Goal: Transaction & Acquisition: Obtain resource

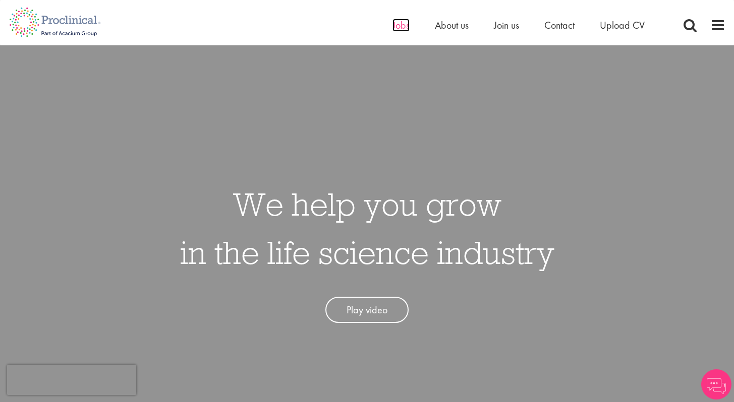
click at [396, 27] on span "Jobs" at bounding box center [400, 25] width 17 height 13
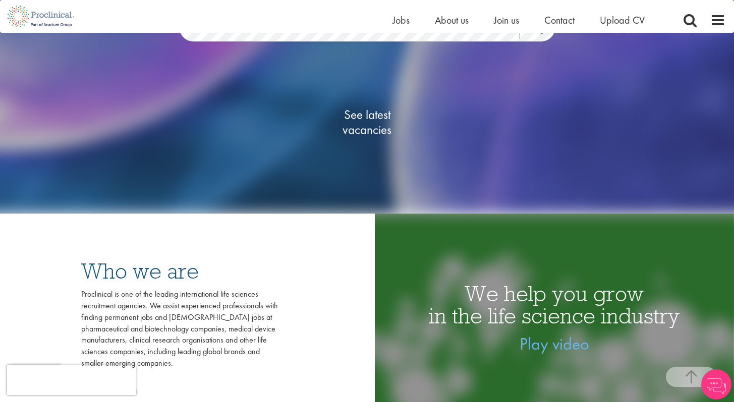
scroll to position [146, 0]
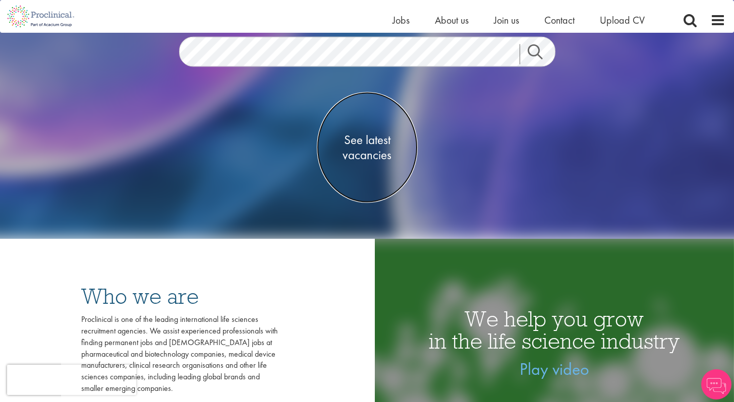
click at [372, 160] on span "See latest vacancies" at bounding box center [367, 147] width 101 height 30
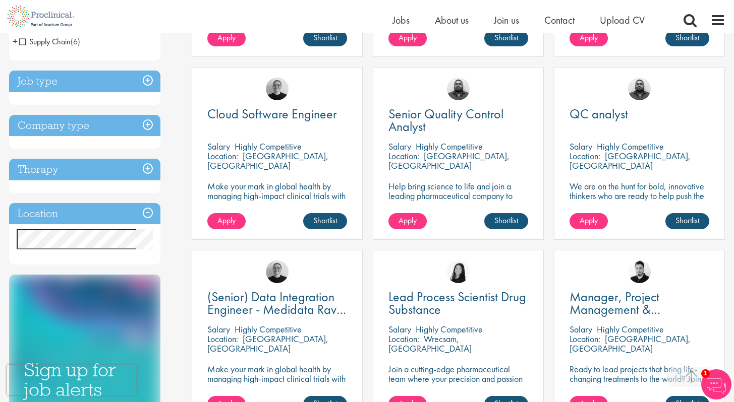
scroll to position [346, 0]
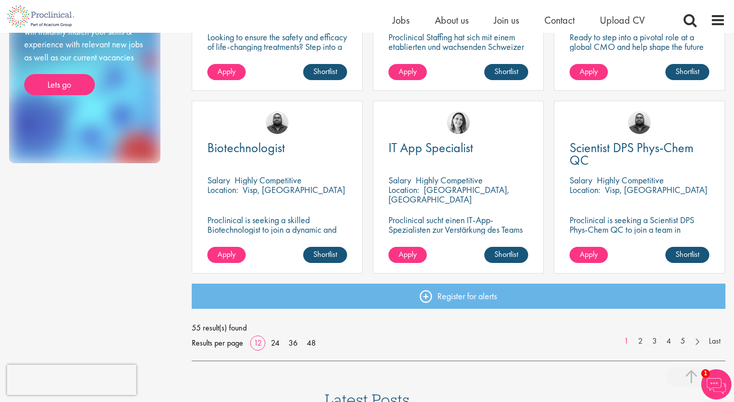
scroll to position [677, 0]
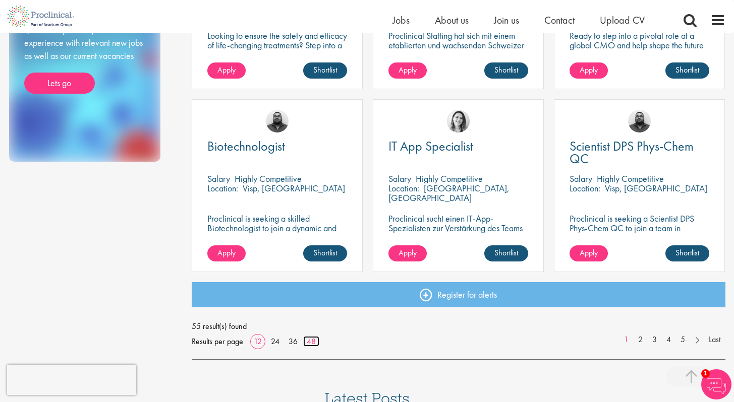
click at [307, 342] on link "48" at bounding box center [311, 341] width 16 height 11
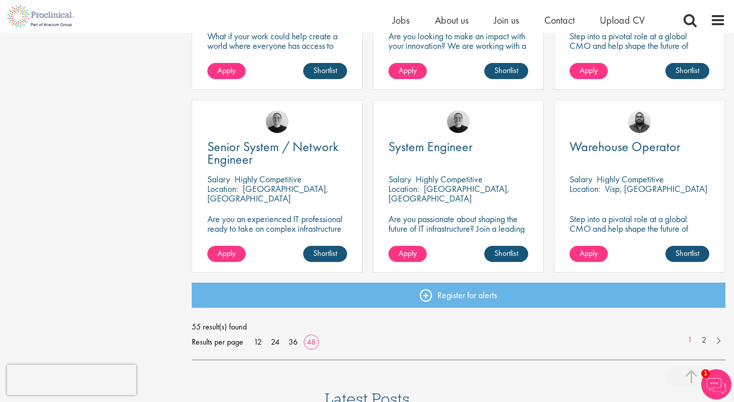
scroll to position [2876, 0]
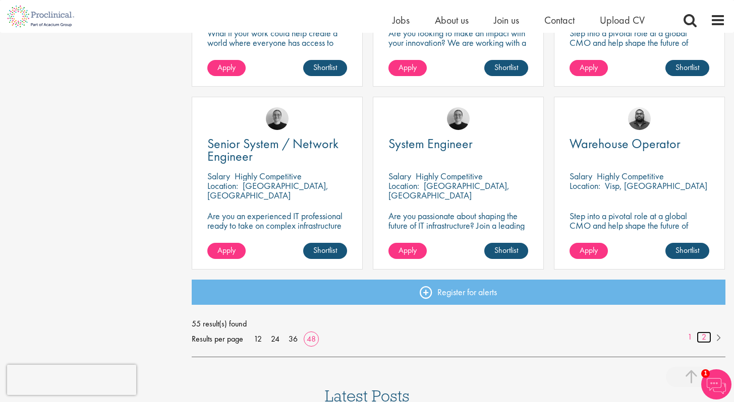
click at [701, 337] on link "2" at bounding box center [703, 338] width 15 height 12
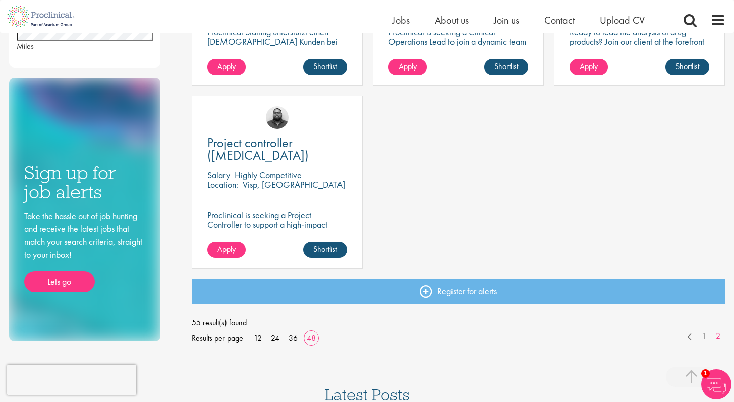
scroll to position [504, 0]
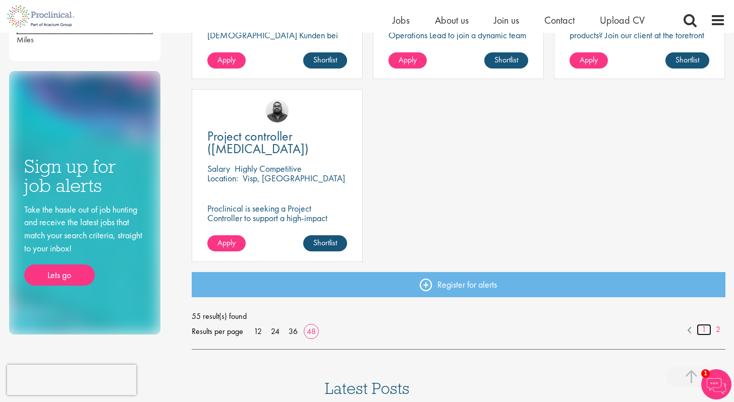
click at [708, 330] on link "1" at bounding box center [703, 330] width 15 height 12
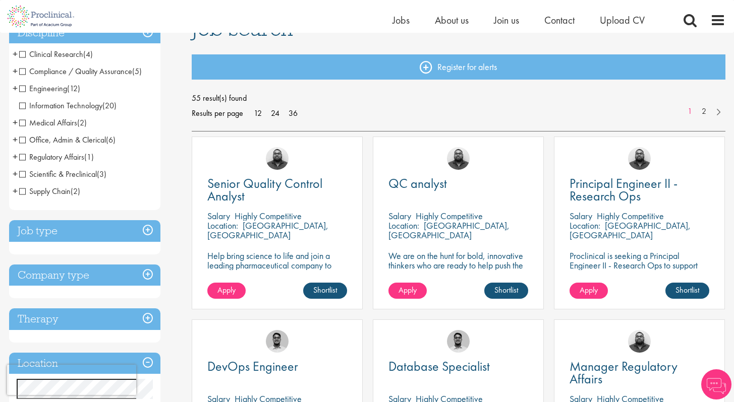
scroll to position [92, 0]
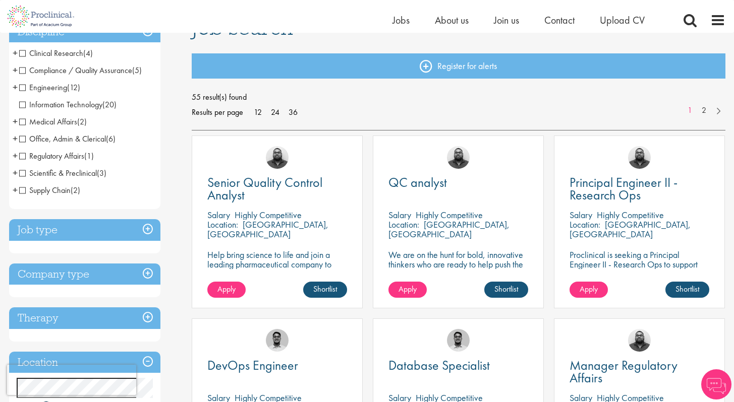
click at [450, 221] on p "[GEOGRAPHIC_DATA], [GEOGRAPHIC_DATA]" at bounding box center [448, 229] width 121 height 21
click at [415, 179] on span "QC analyst" at bounding box center [417, 182] width 58 height 17
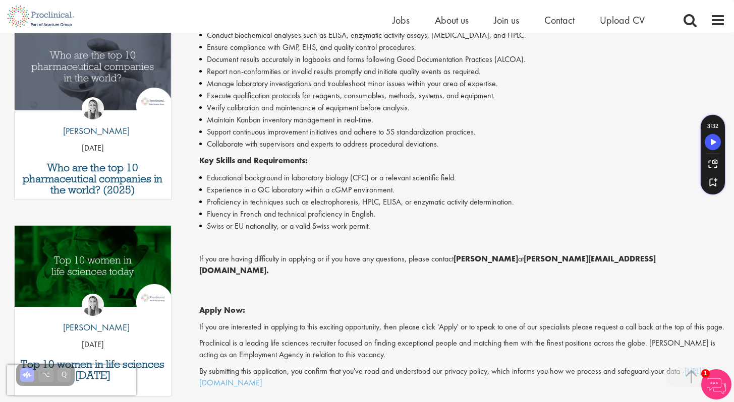
scroll to position [306, 0]
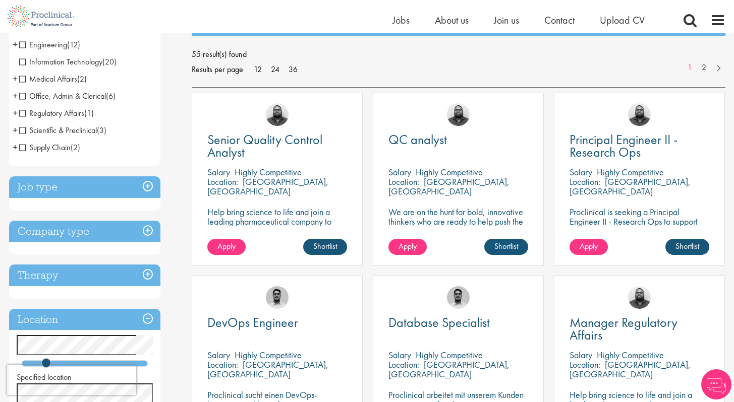
scroll to position [210, 0]
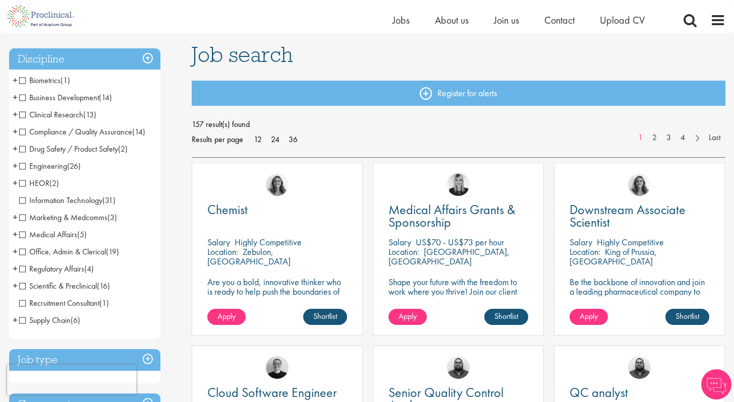
scroll to position [66, 0]
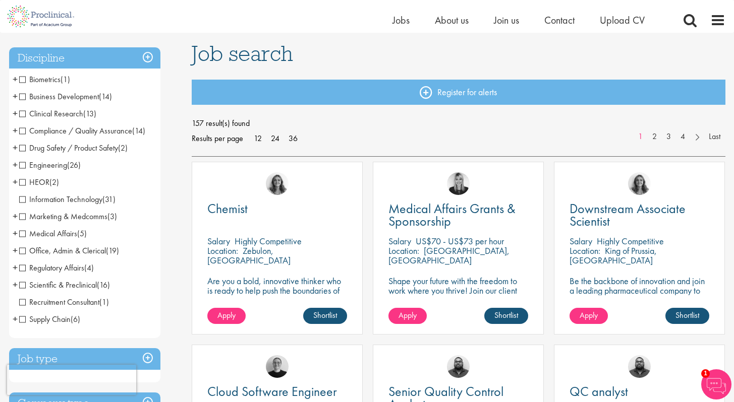
click at [16, 285] on span "+" at bounding box center [15, 284] width 5 height 15
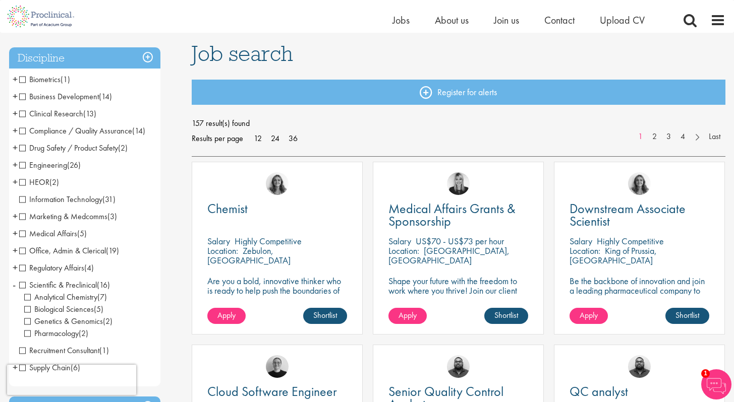
click at [16, 285] on li "Scientific & Preclinical (16) - + Analytical Chemistry (7) Biological Sciences …" at bounding box center [84, 310] width 151 height 66
click at [22, 285] on span "Scientific & Preclinical" at bounding box center [58, 285] width 78 height 11
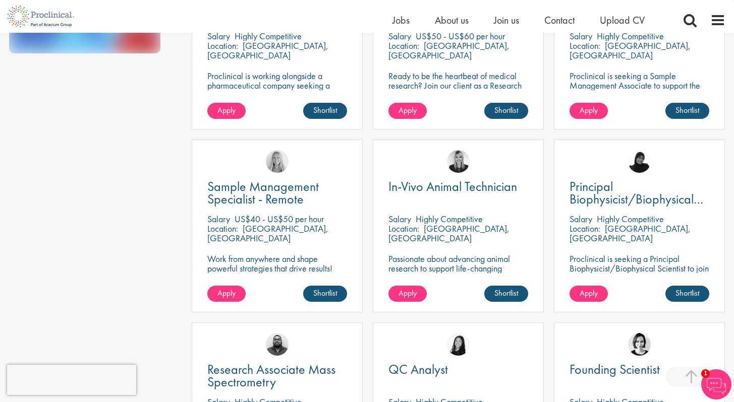
scroll to position [589, 0]
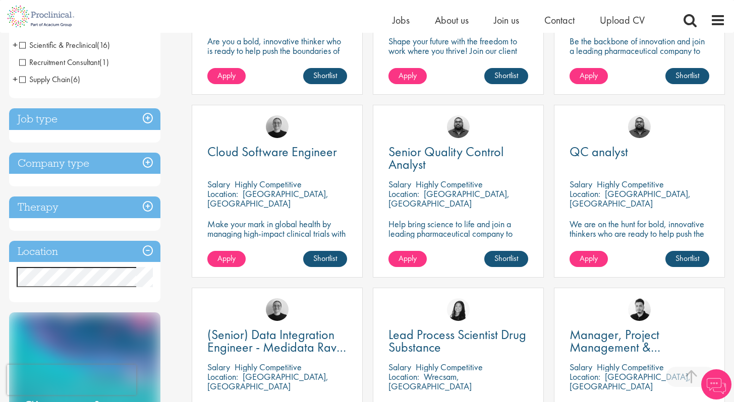
scroll to position [312, 0]
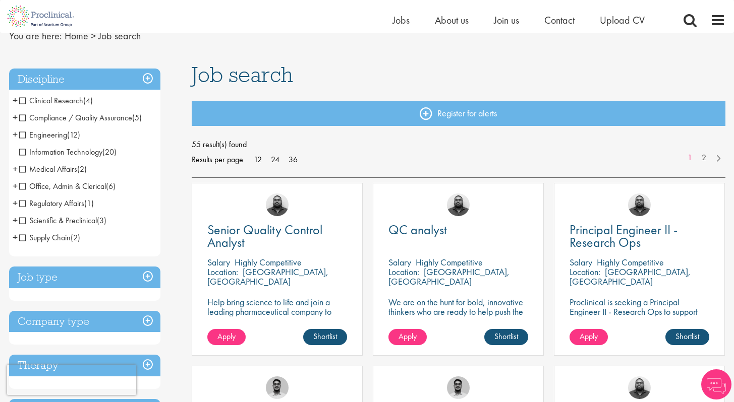
scroll to position [89, 0]
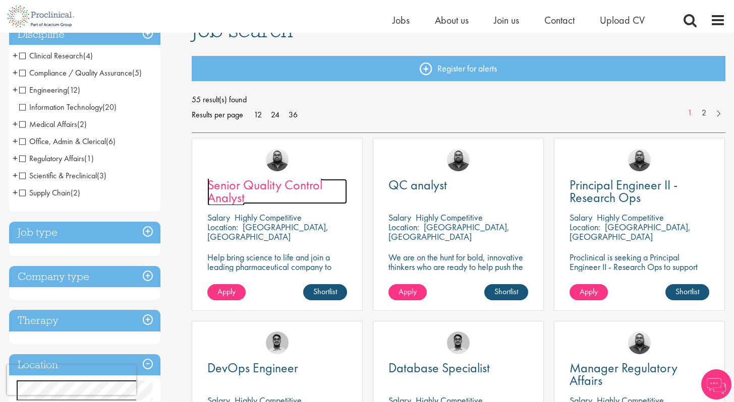
click at [272, 184] on span "Senior Quality Control Analyst" at bounding box center [264, 191] width 115 height 30
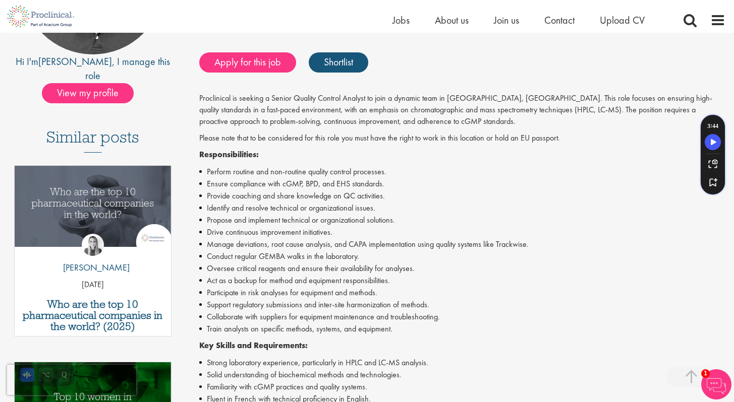
scroll to position [201, 0]
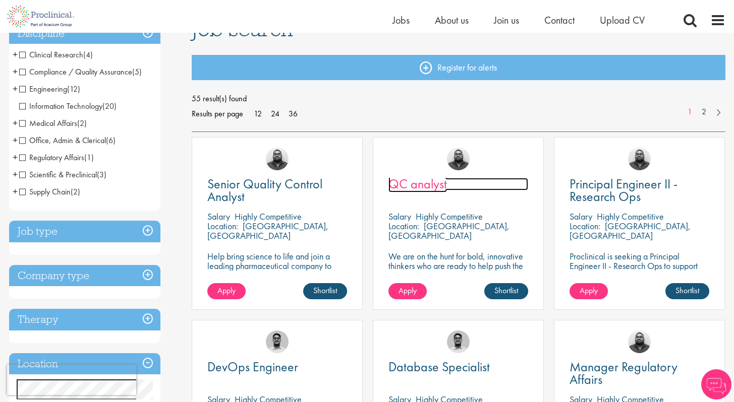
click at [425, 181] on span "QC analyst" at bounding box center [417, 183] width 58 height 17
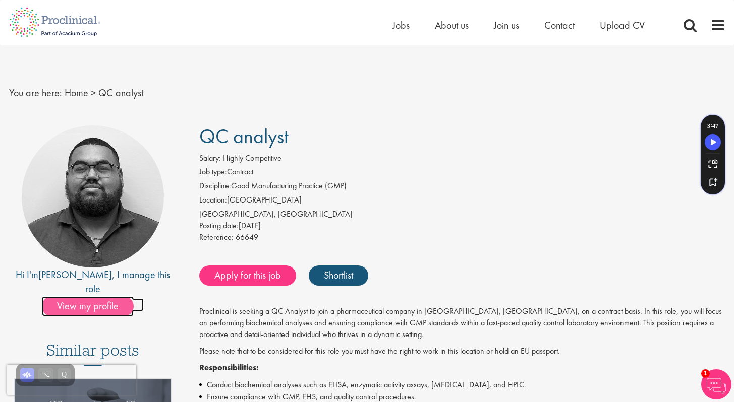
click at [109, 296] on span "View my profile" at bounding box center [88, 306] width 92 height 20
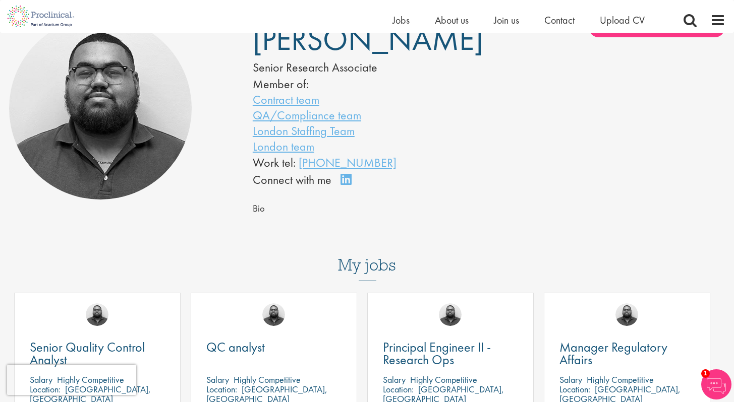
scroll to position [15, 0]
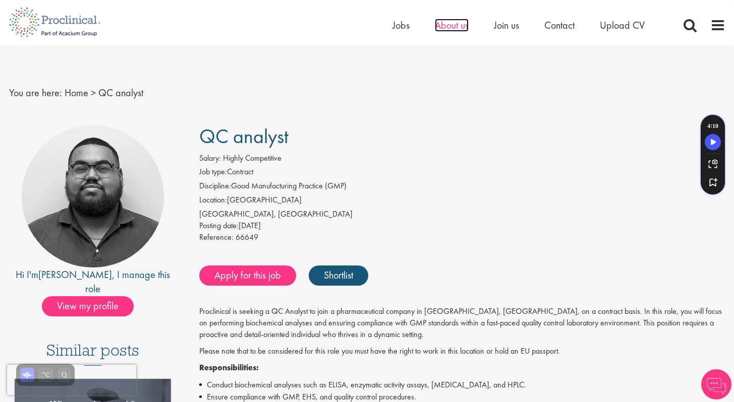
click at [452, 30] on span "About us" at bounding box center [452, 25] width 34 height 13
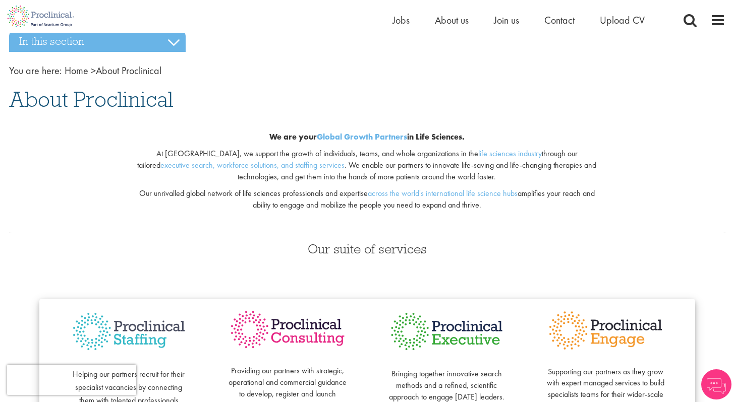
scroll to position [13, 0]
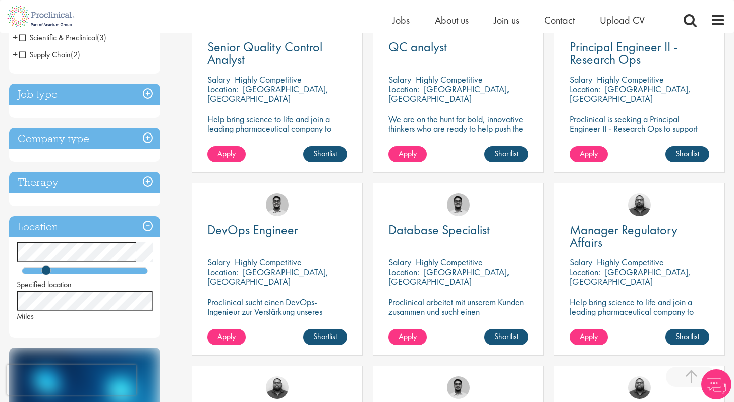
scroll to position [234, 0]
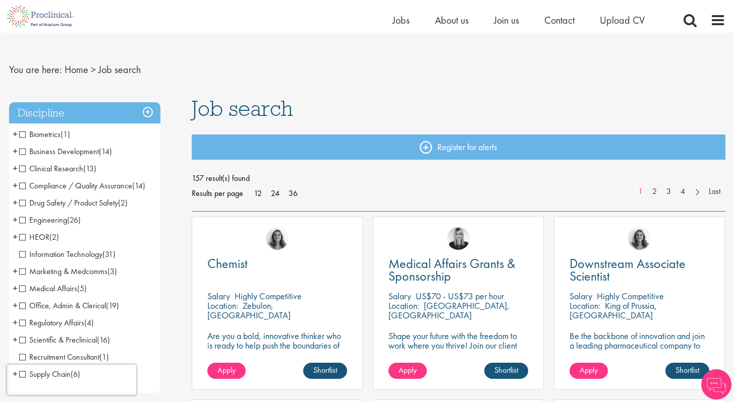
scroll to position [19, 0]
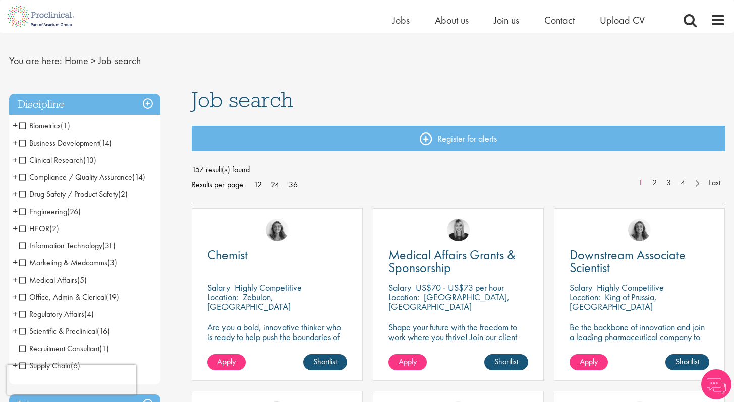
click at [16, 160] on span "+" at bounding box center [15, 159] width 5 height 15
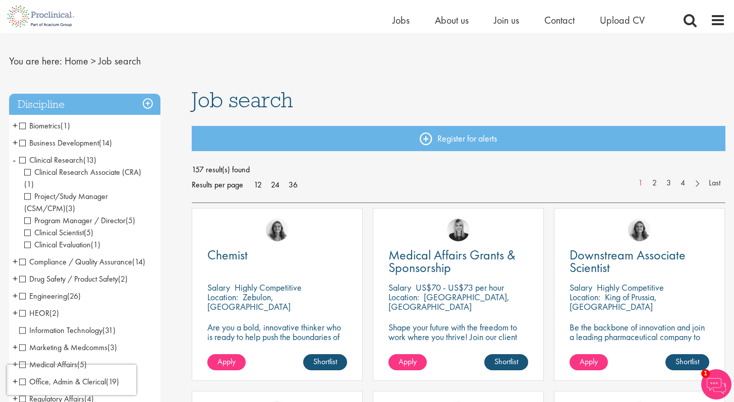
click at [13, 126] on span "+" at bounding box center [15, 125] width 5 height 15
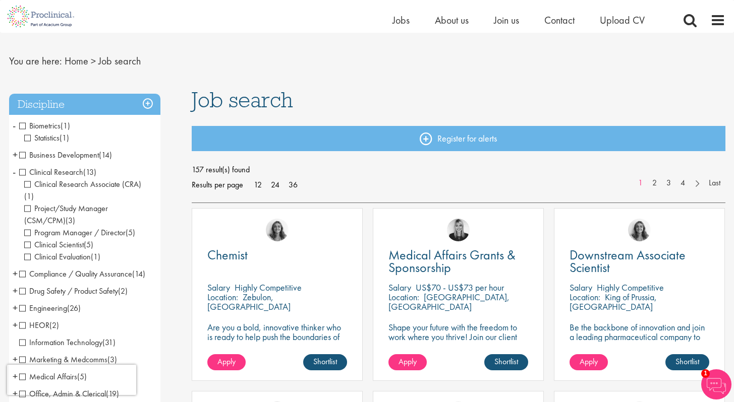
click at [13, 126] on span "-" at bounding box center [14, 125] width 3 height 15
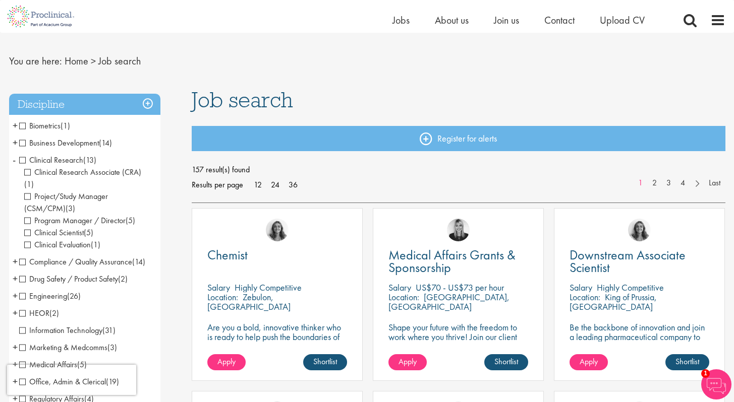
click at [19, 124] on span "Biometrics" at bounding box center [39, 125] width 41 height 11
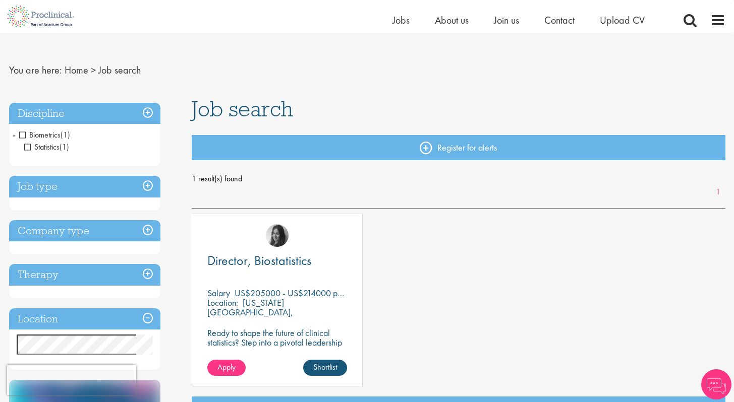
scroll to position [12, 0]
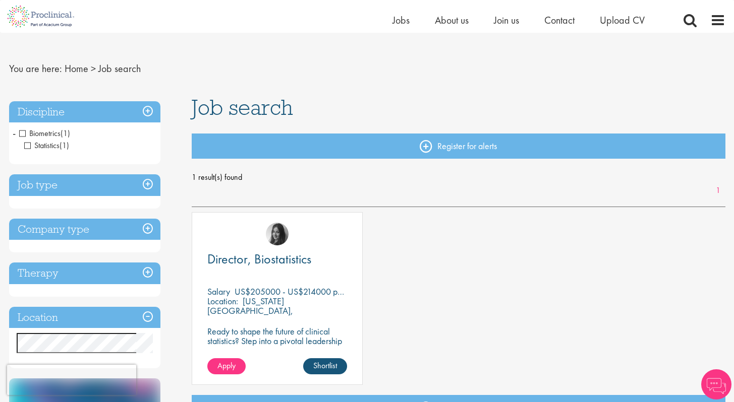
click at [22, 133] on span "Biometrics" at bounding box center [39, 133] width 41 height 11
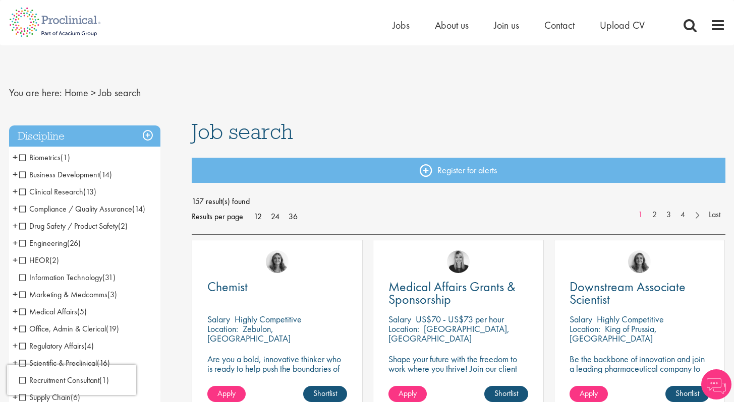
click at [23, 192] on span "Clinical Research" at bounding box center [51, 192] width 64 height 11
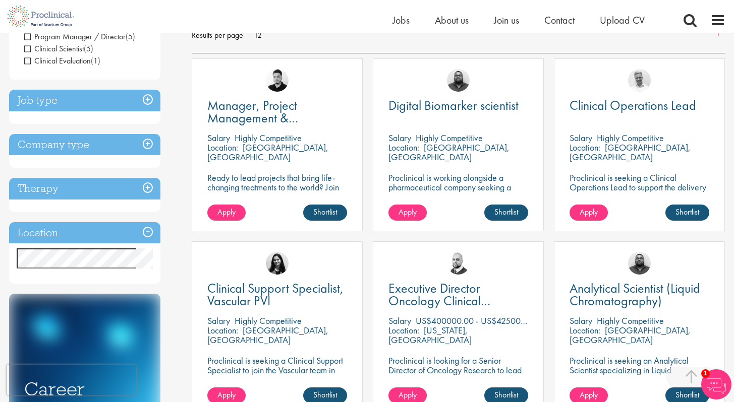
scroll to position [170, 0]
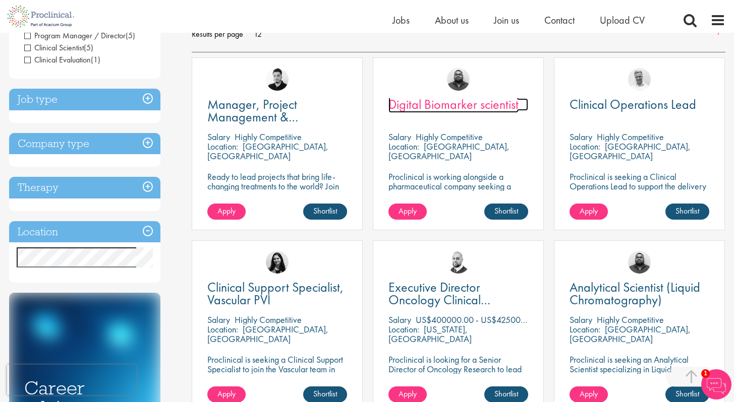
click at [432, 100] on span "Digital Biomarker scientist" at bounding box center [453, 104] width 130 height 17
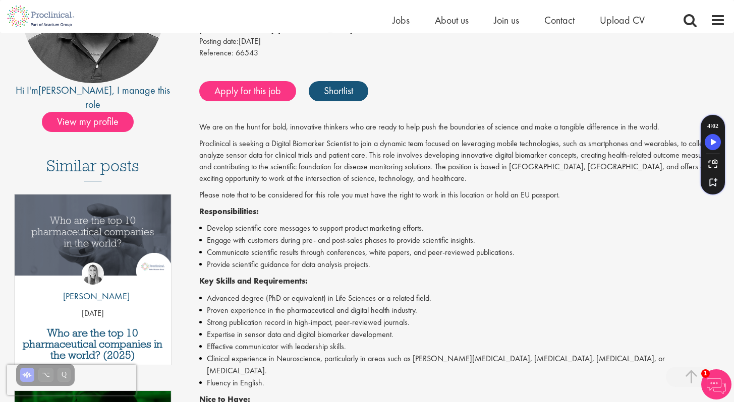
scroll to position [106, 0]
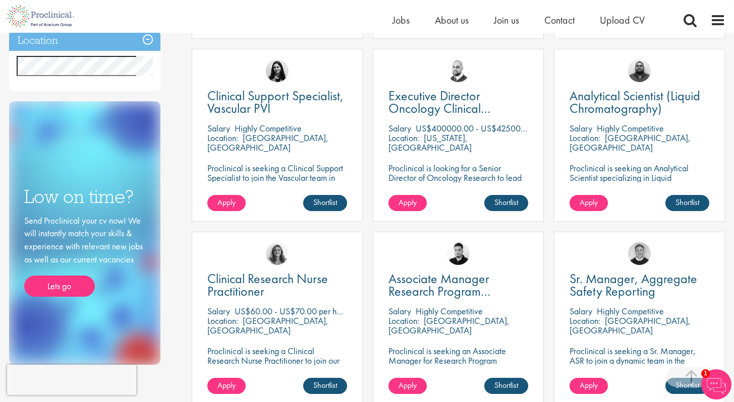
scroll to position [362, 0]
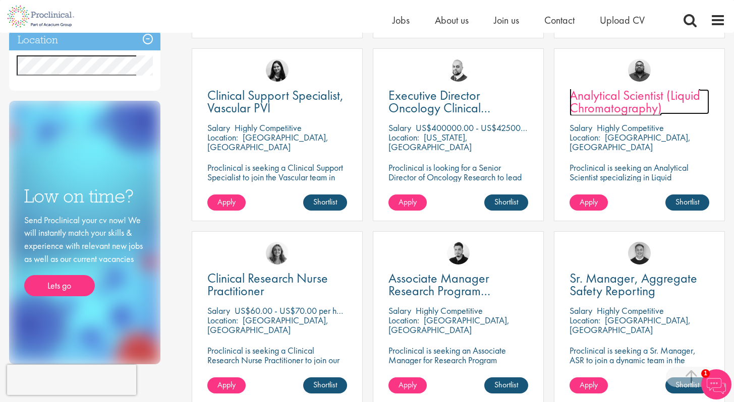
click at [629, 99] on span "Analytical Scientist (Liquid Chromatography)" at bounding box center [634, 102] width 131 height 30
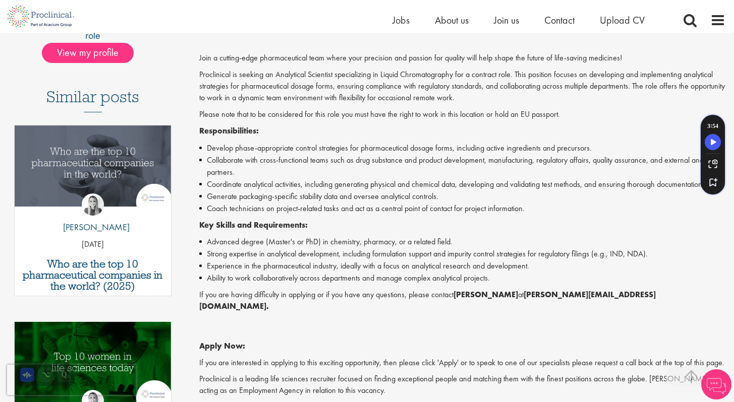
scroll to position [242, 0]
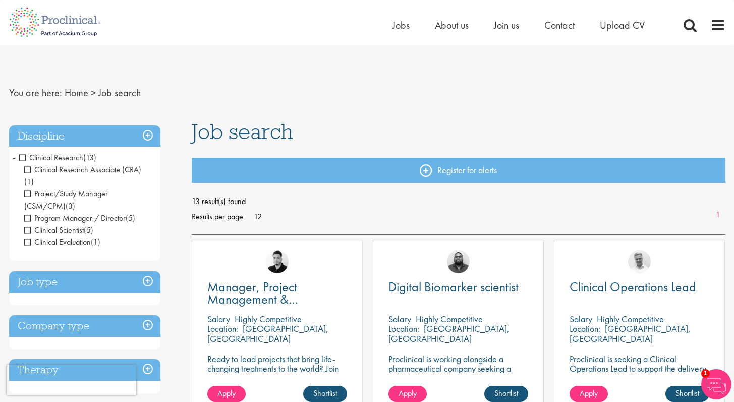
click at [20, 158] on span "Clinical Research" at bounding box center [51, 157] width 64 height 11
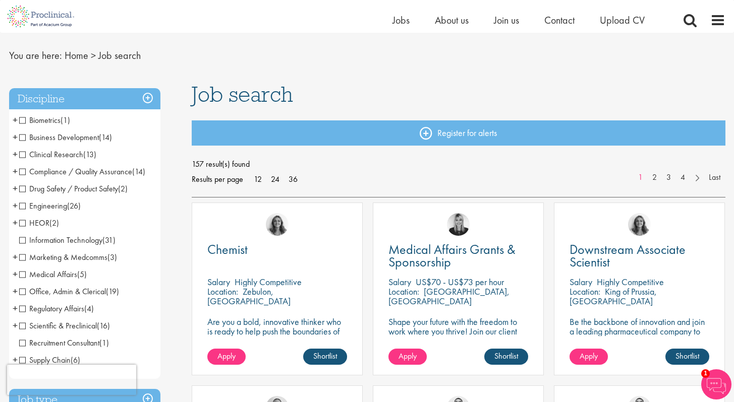
click at [22, 188] on span "Drug Safety / Product Safety" at bounding box center [68, 189] width 99 height 11
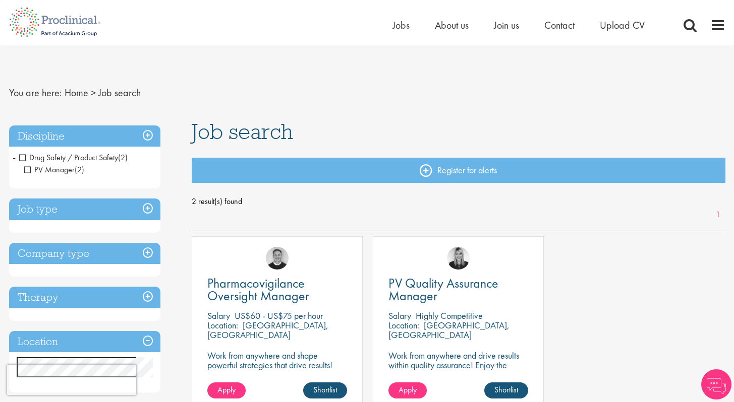
click at [22, 157] on span "Drug Safety / Product Safety" at bounding box center [68, 157] width 99 height 11
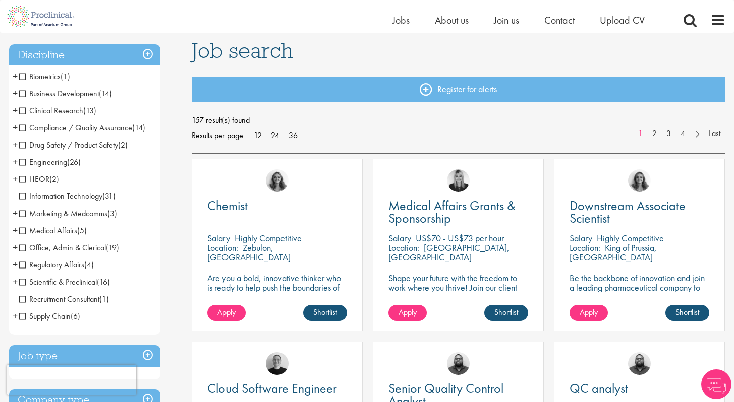
scroll to position [73, 0]
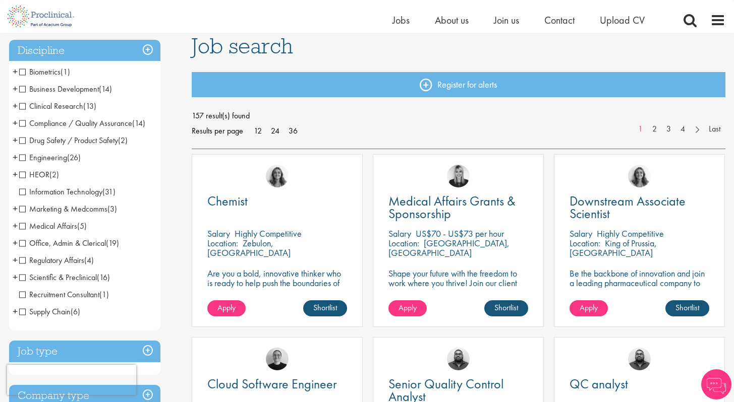
click at [20, 278] on span "Scientific & Preclinical" at bounding box center [58, 277] width 78 height 11
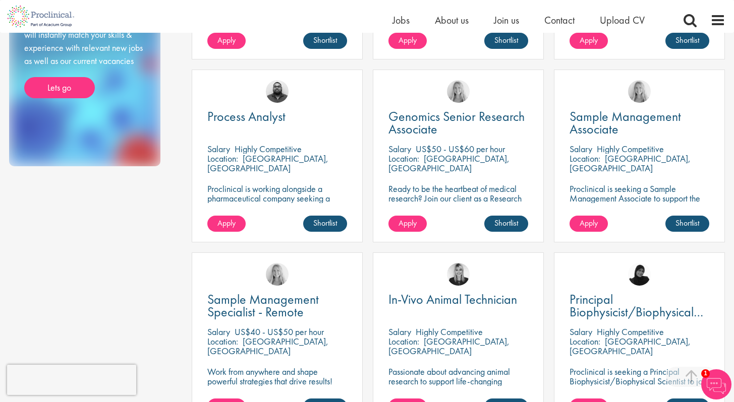
scroll to position [526, 0]
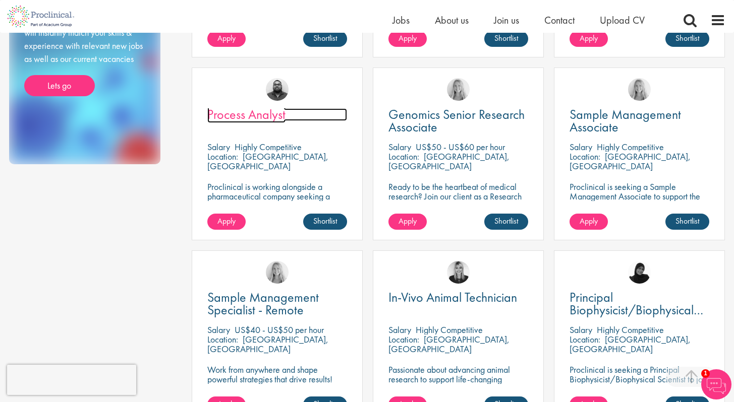
click at [261, 112] on span "Process Analyst" at bounding box center [246, 114] width 78 height 17
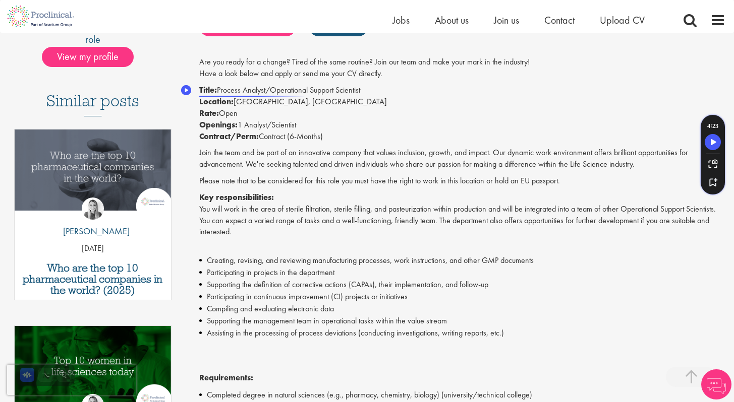
scroll to position [241, 0]
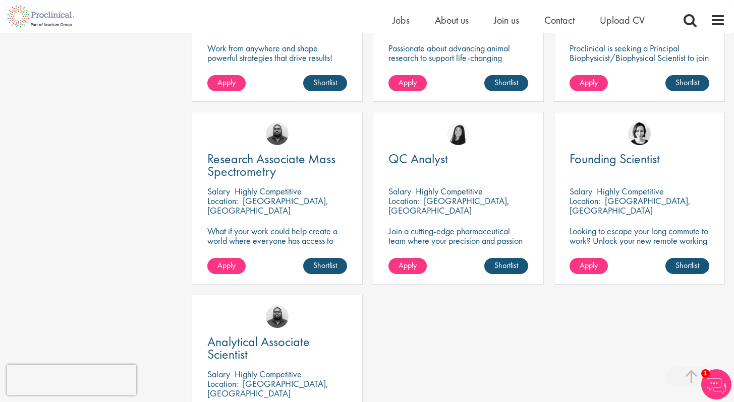
scroll to position [864, 0]
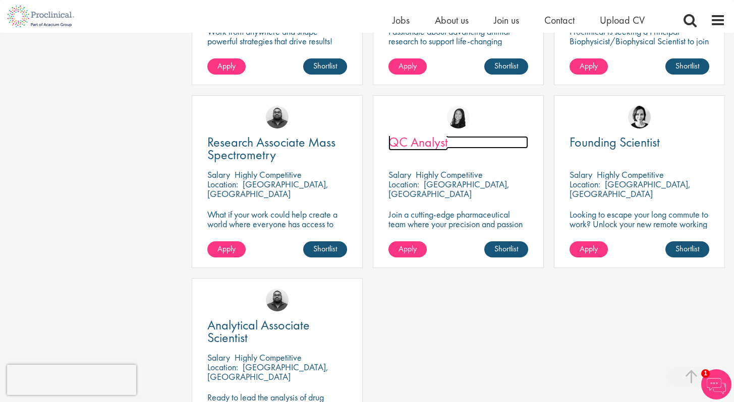
click at [412, 144] on span "QC Analyst" at bounding box center [417, 142] width 59 height 17
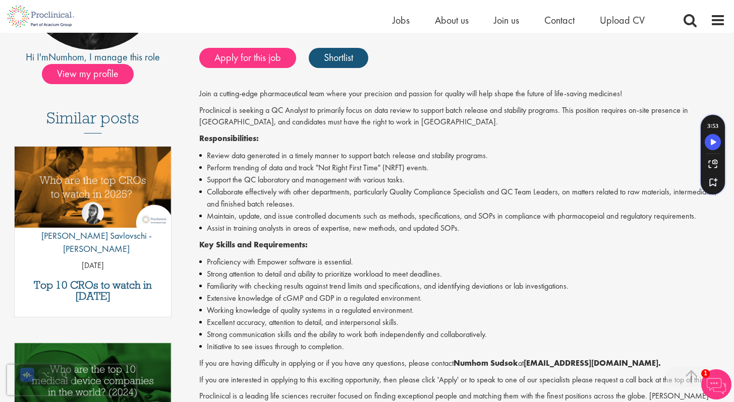
scroll to position [207, 0]
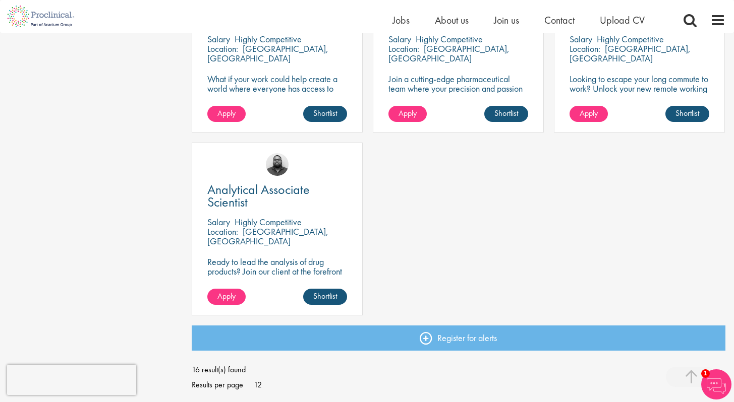
scroll to position [994, 0]
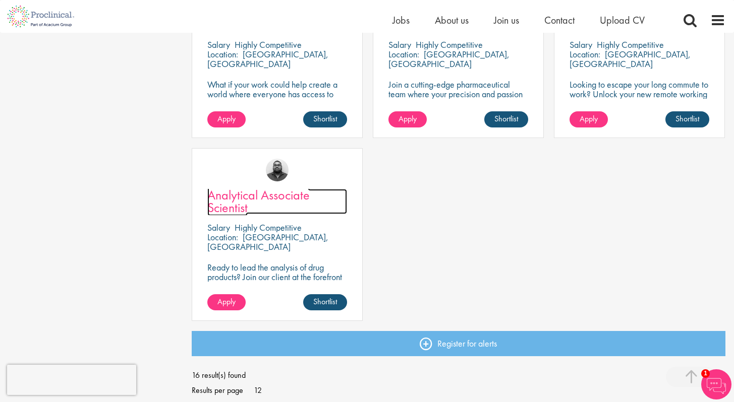
click at [227, 207] on span "Analytical Associate Scientist" at bounding box center [258, 202] width 102 height 30
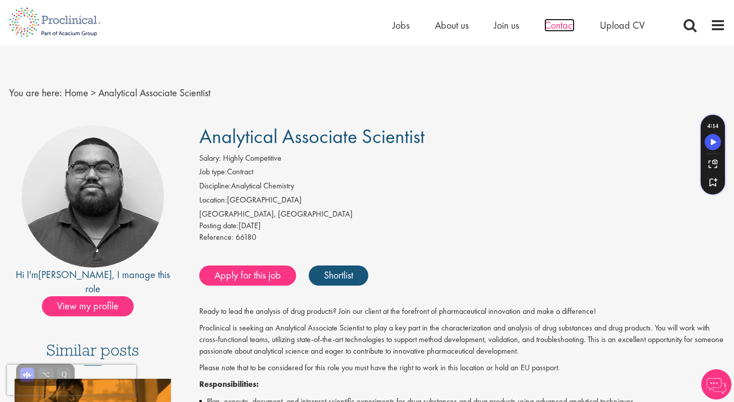
click at [560, 26] on span "Contact" at bounding box center [559, 25] width 30 height 13
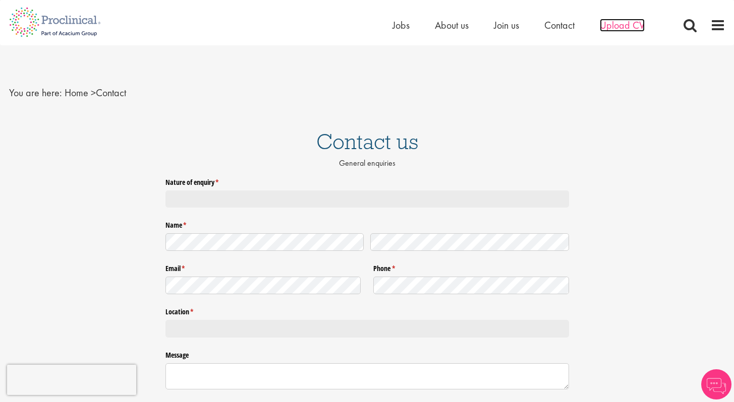
click at [629, 25] on span "Upload CV" at bounding box center [621, 25] width 45 height 13
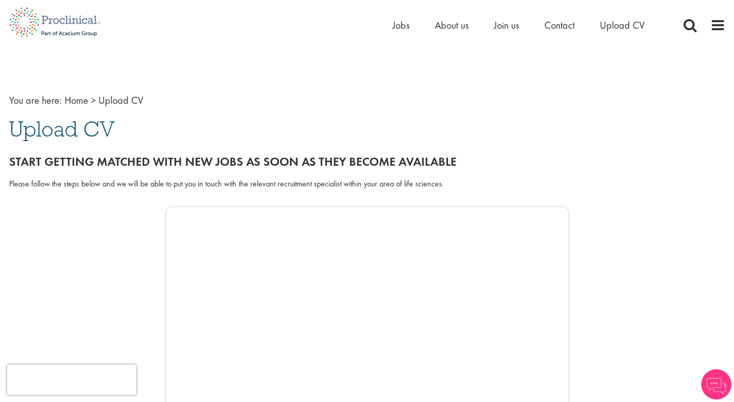
click at [558, 32] on li "Contact" at bounding box center [559, 25] width 30 height 15
click at [519, 25] on ul "Home Jobs About us Join us Contact Upload CV" at bounding box center [530, 25] width 277 height 15
click at [507, 26] on span "Join us" at bounding box center [506, 25] width 25 height 13
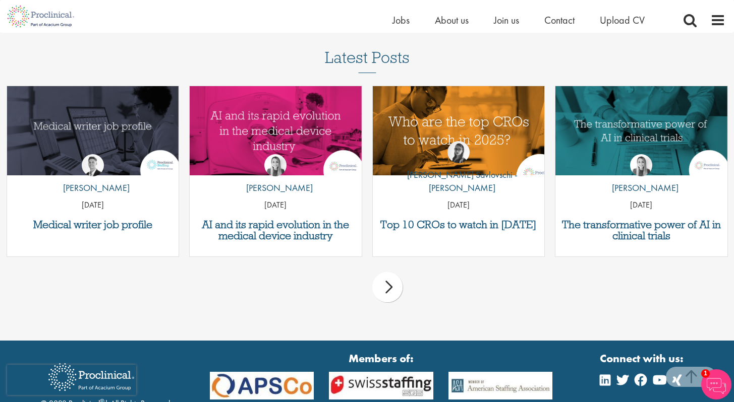
scroll to position [1489, 0]
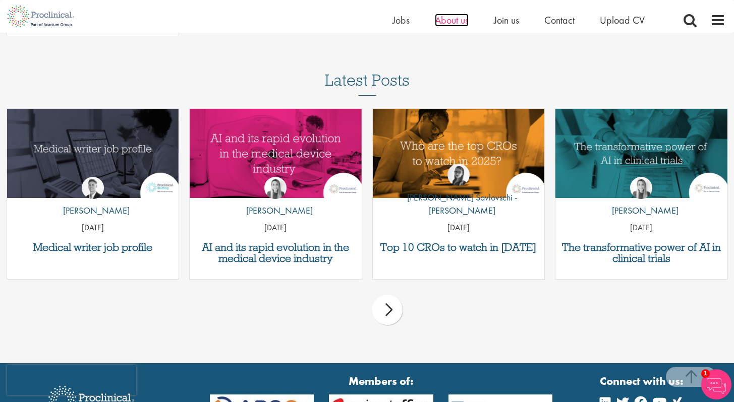
click at [455, 21] on span "About us" at bounding box center [452, 20] width 34 height 13
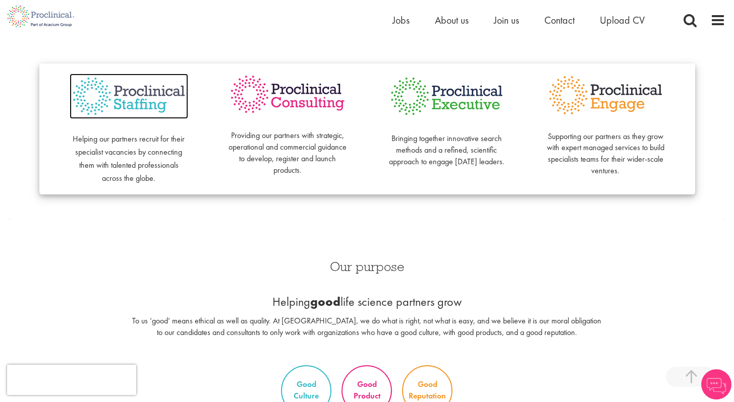
click at [147, 98] on img at bounding box center [129, 97] width 118 height 46
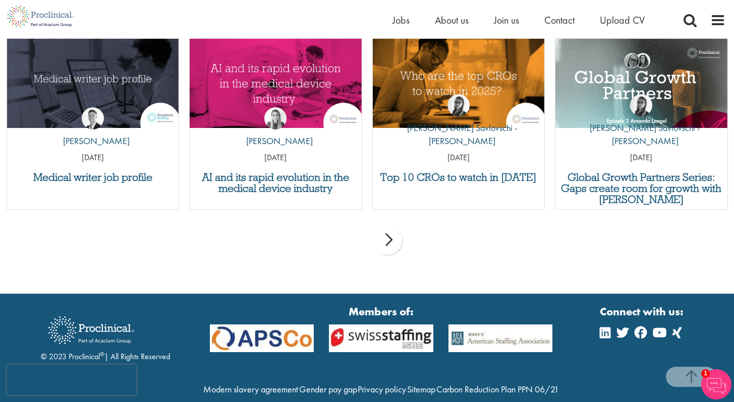
scroll to position [1381, 0]
